Goal: Navigation & Orientation: Find specific page/section

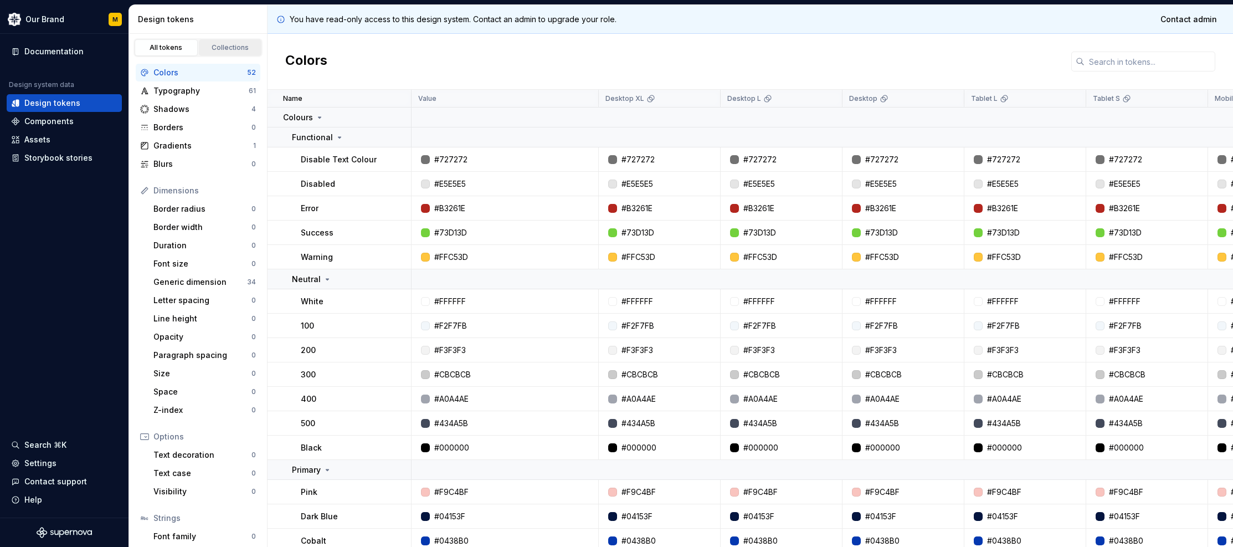
click at [218, 51] on div "Collections" at bounding box center [230, 47] width 55 height 9
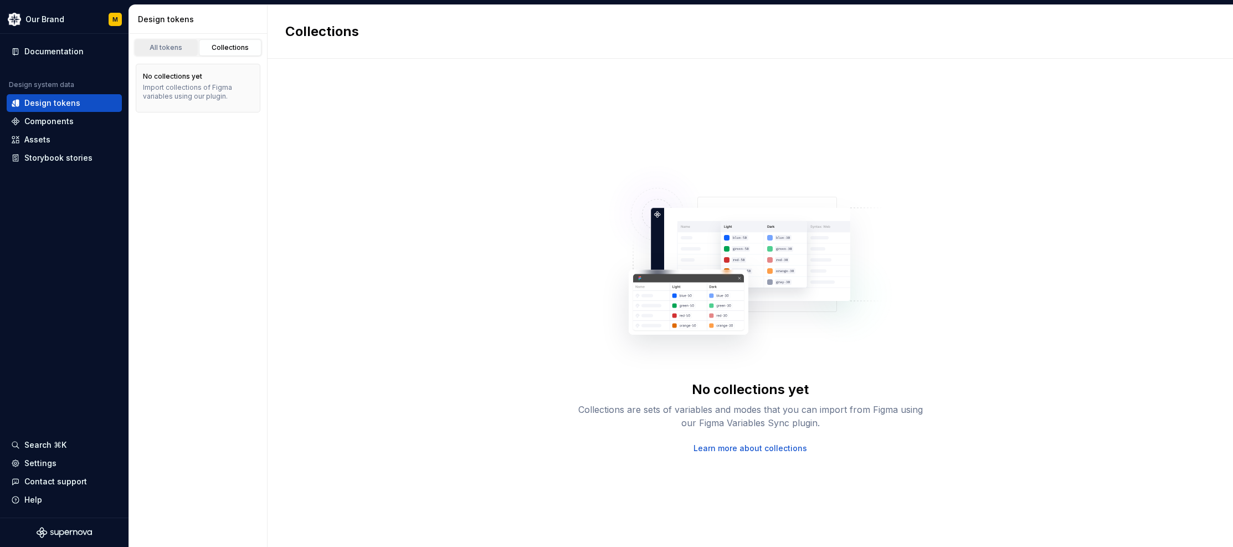
click at [165, 49] on div "All tokens" at bounding box center [165, 47] width 55 height 9
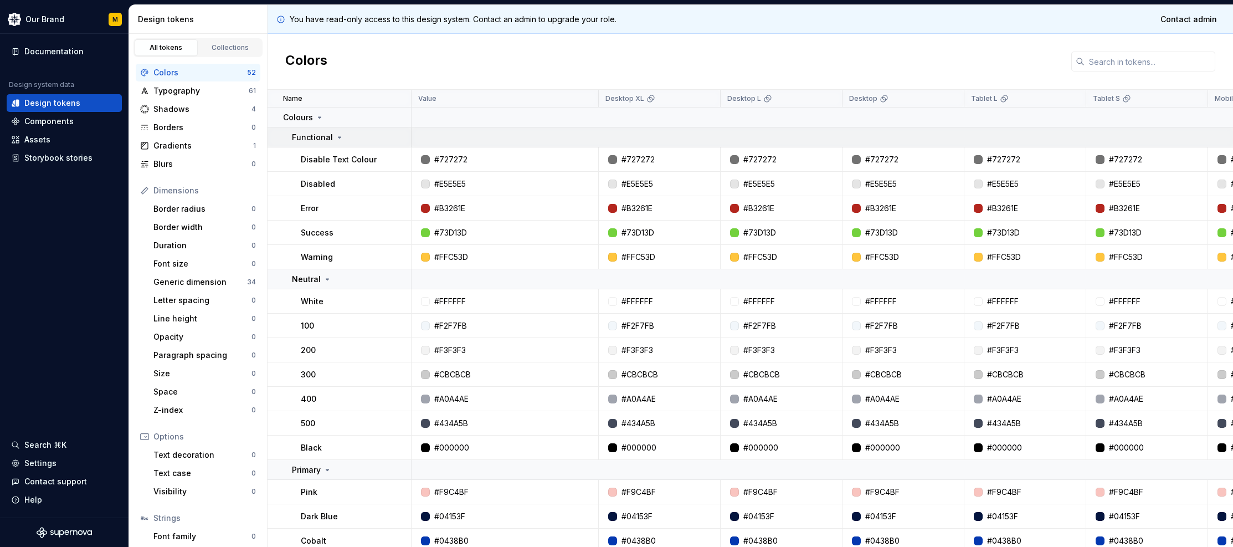
click at [339, 140] on icon at bounding box center [339, 137] width 9 height 9
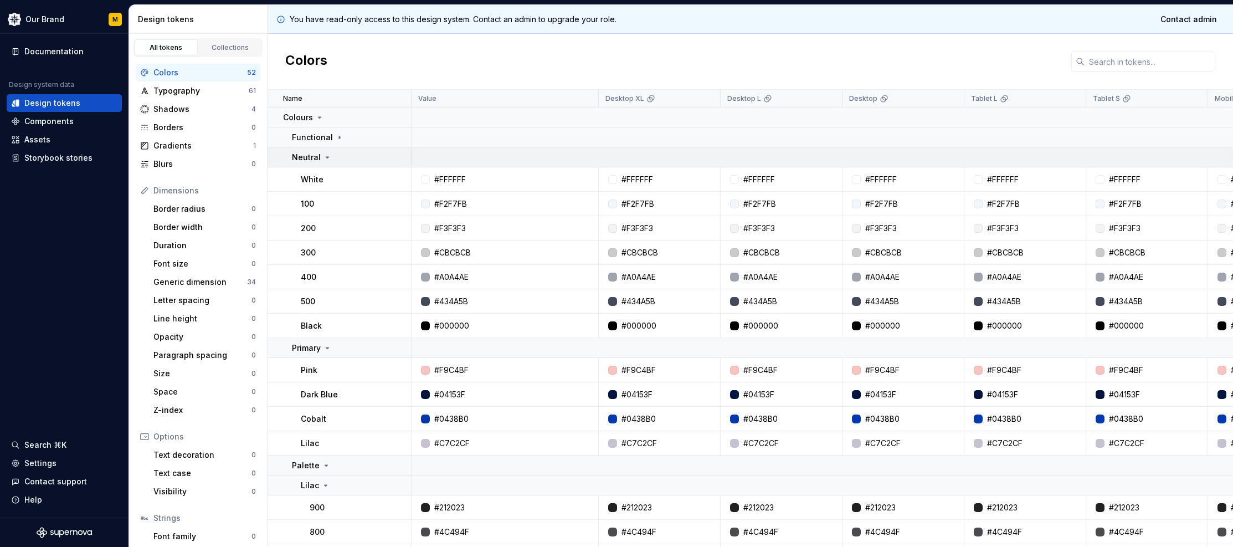
click at [331, 150] on td "Neutral" at bounding box center [339, 157] width 144 height 20
